Goal: Task Accomplishment & Management: Manage account settings

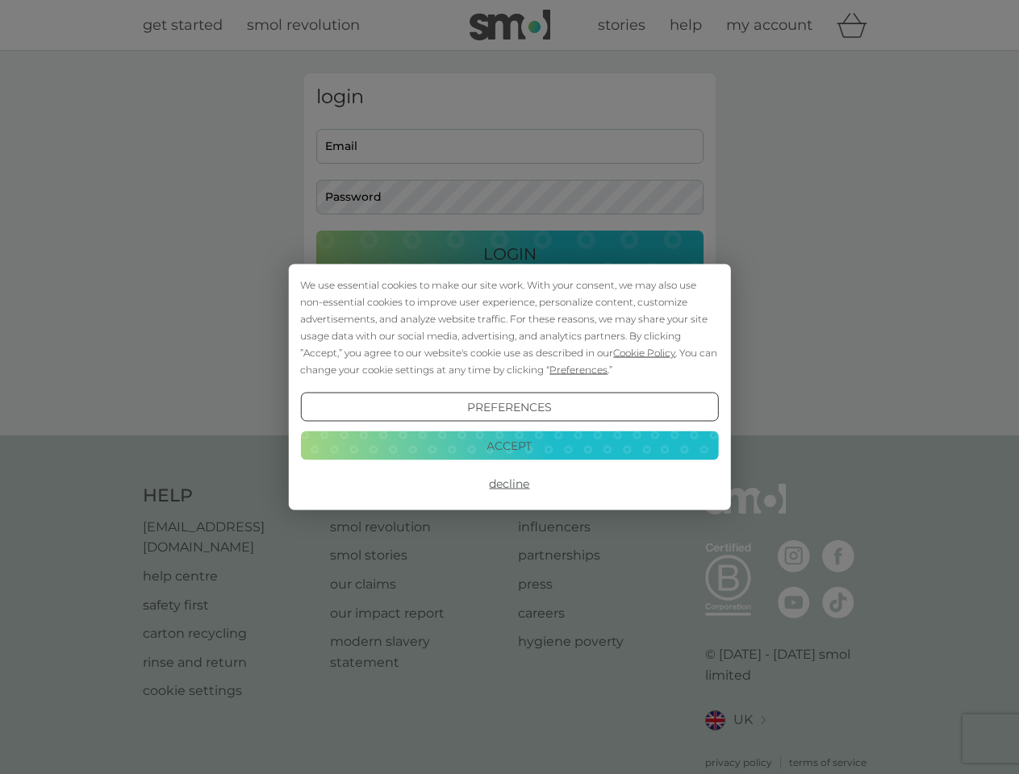
click at [645, 353] on span "Cookie Policy" at bounding box center [644, 353] width 62 height 12
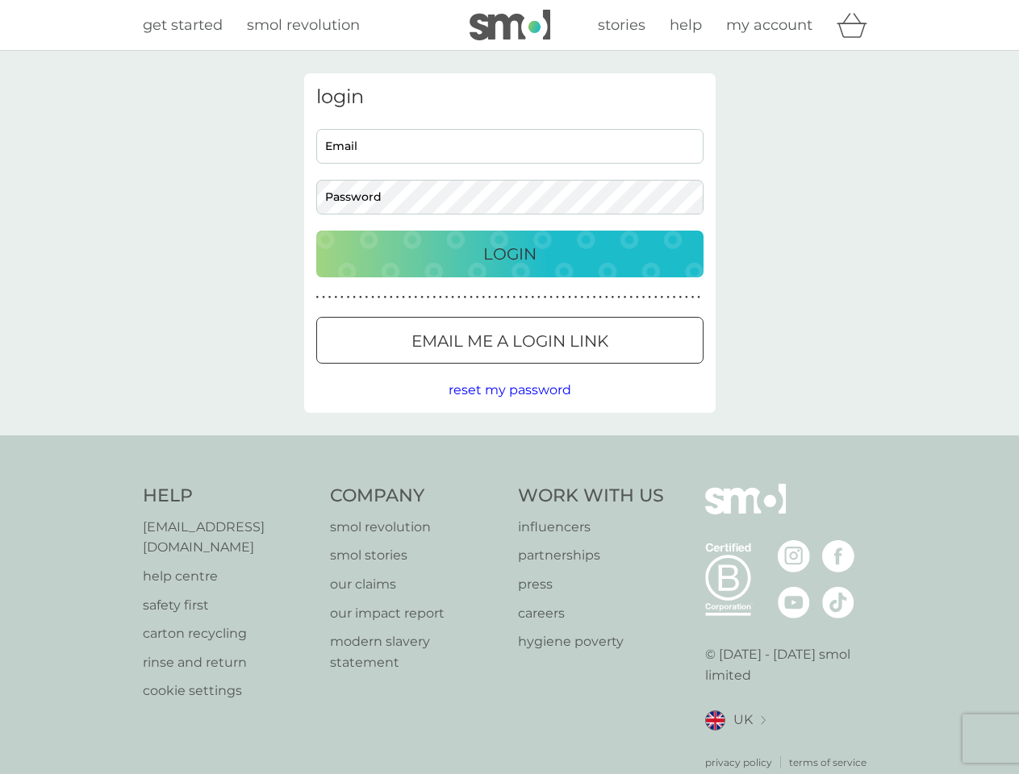
click at [577, 369] on div "login Email Password Login ● ● ● ● ● ● ● ● ● ● ● ● ● ● ● ● ● ● ● ● ● ● ● ● ● ● …" at bounding box center [509, 243] width 411 height 340
click at [509, 407] on div "login Email Password Login ● ● ● ● ● ● ● ● ● ● ● ● ● ● ● ● ● ● ● ● ● ● ● ● ● ● …" at bounding box center [509, 243] width 411 height 340
click at [509, 484] on div "Help [EMAIL_ADDRESS][DOMAIN_NAME] help centre safety first carton recycling rin…" at bounding box center [510, 627] width 734 height 286
click at [509, 445] on div "Help [EMAIL_ADDRESS][DOMAIN_NAME] help centre safety first carton recycling rin…" at bounding box center [509, 627] width 1019 height 383
